Goal: Book appointment/travel/reservation

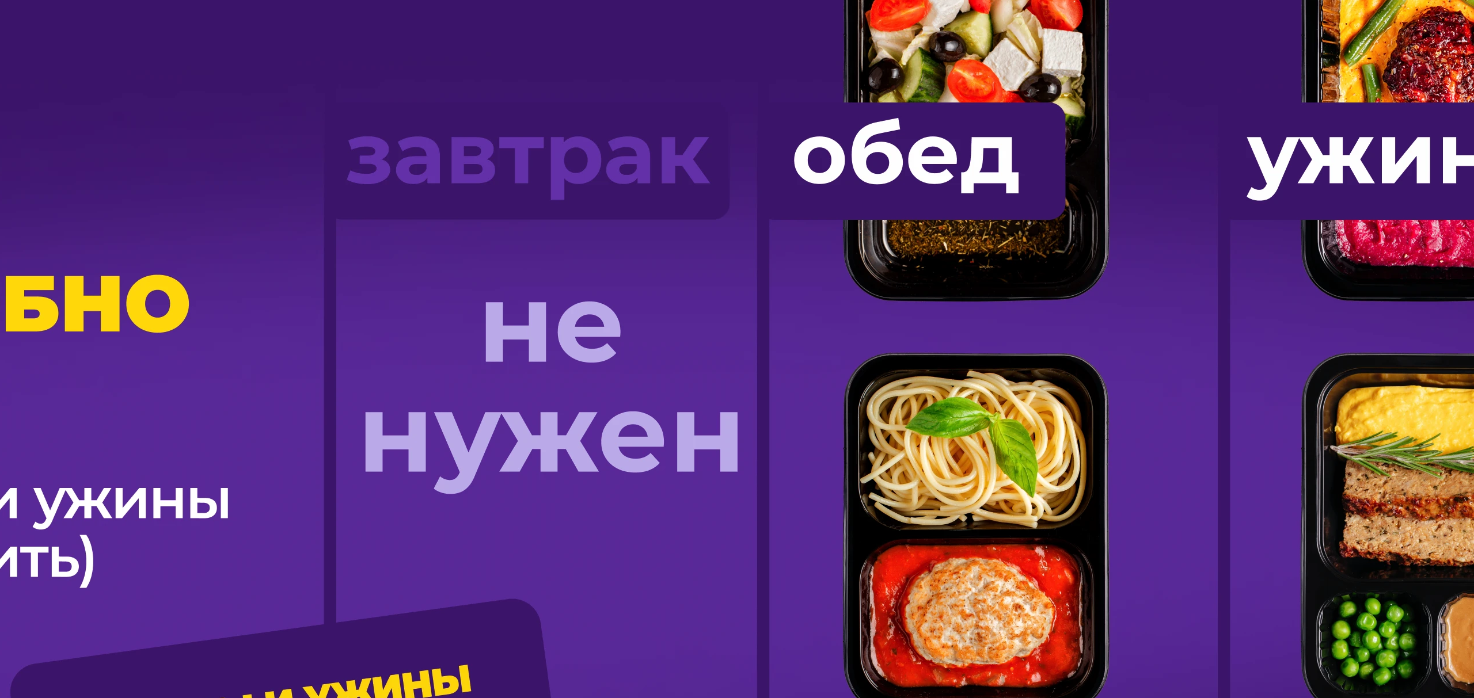
scroll to position [976, 0]
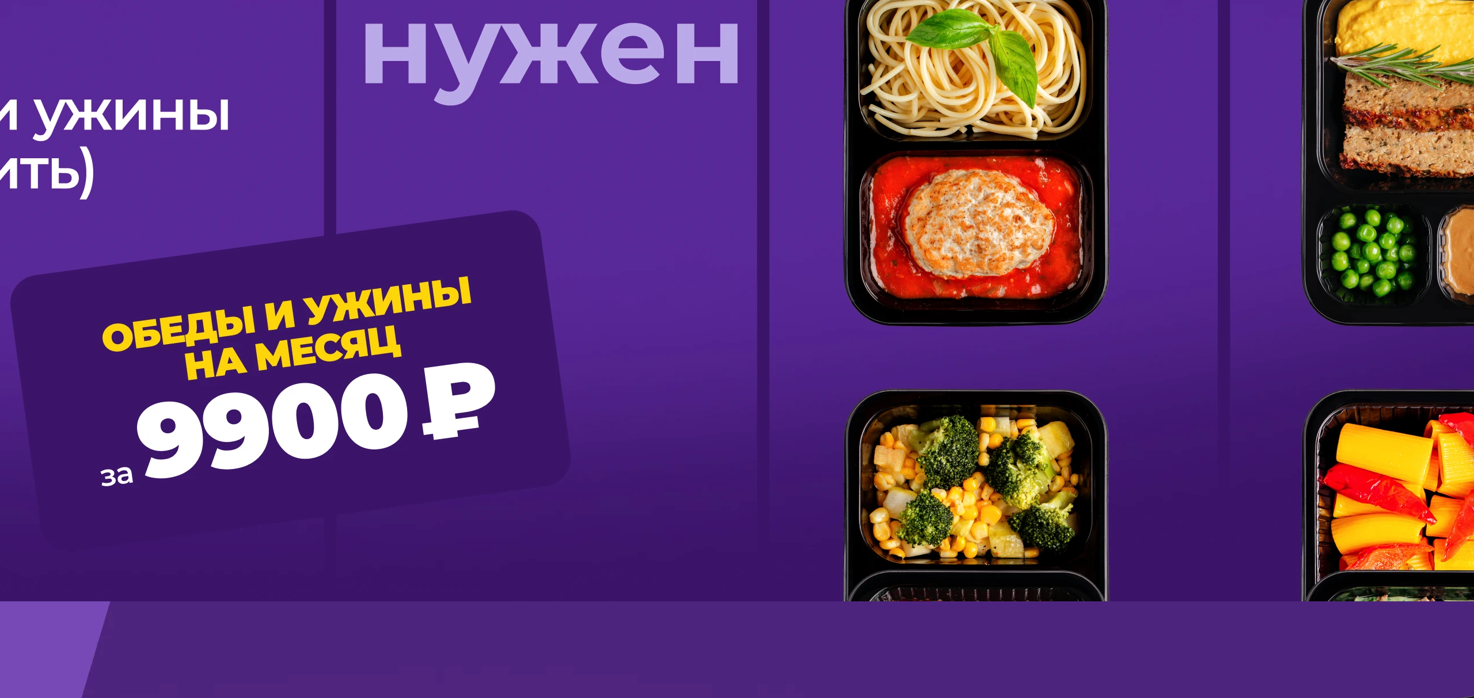
scroll to position [1288, 0]
